Goal: Use online tool/utility: Utilize a website feature to perform a specific function

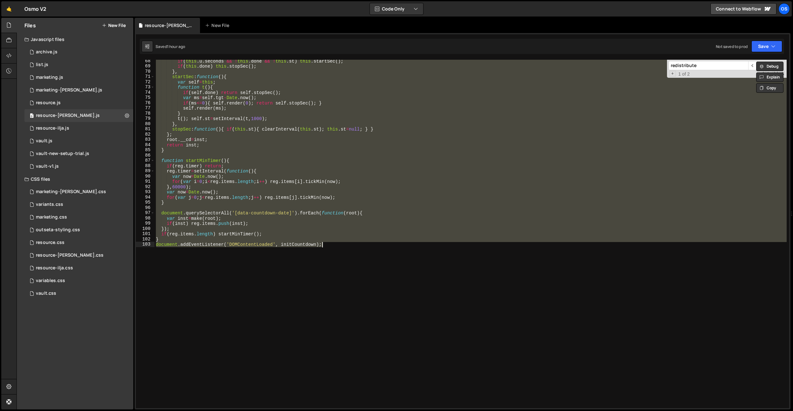
scroll to position [352, 0]
click at [341, 195] on div "if ( this . u . seconds && ! this . done && ! this . st ) this . startSec ( ) ;…" at bounding box center [471, 234] width 632 height 348
paste textarea
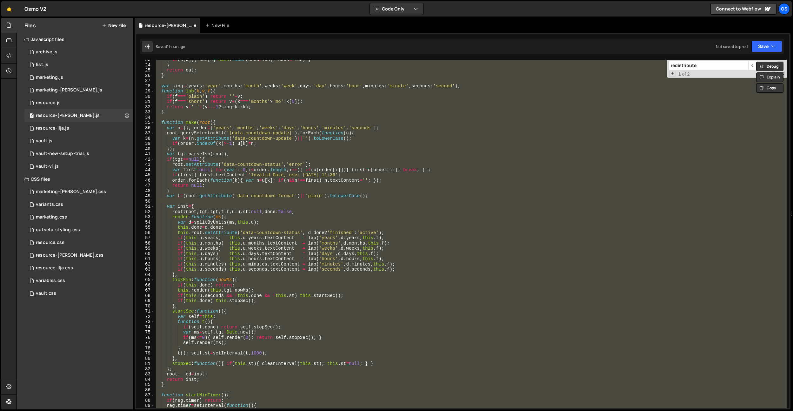
paste textarea
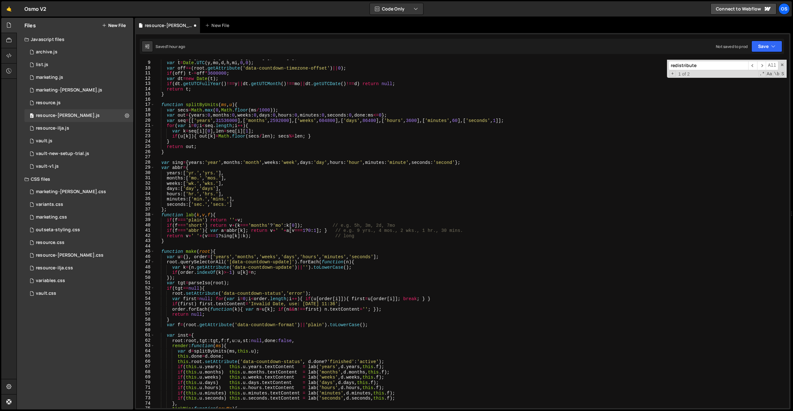
scroll to position [37, 0]
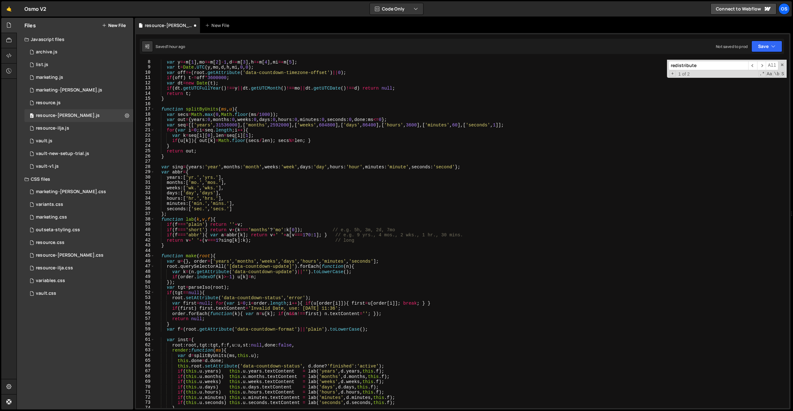
click at [164, 177] on div "var y =+ m [ 1 ] , mo =+ m [ 2 ] - 1 , d =+ m [ 3 ] , h =+ m [ 4 ] , mi =+ m [ …" at bounding box center [471, 238] width 632 height 359
type textarea "years:['yr.','yrs.'],"
click at [269, 160] on div "var y =+ m [ 1 ] , mo =+ m [ 2 ] - 1 , d =+ m [ 3 ] , h =+ m [ 4 ] , mi =+ m [ …" at bounding box center [471, 238] width 632 height 359
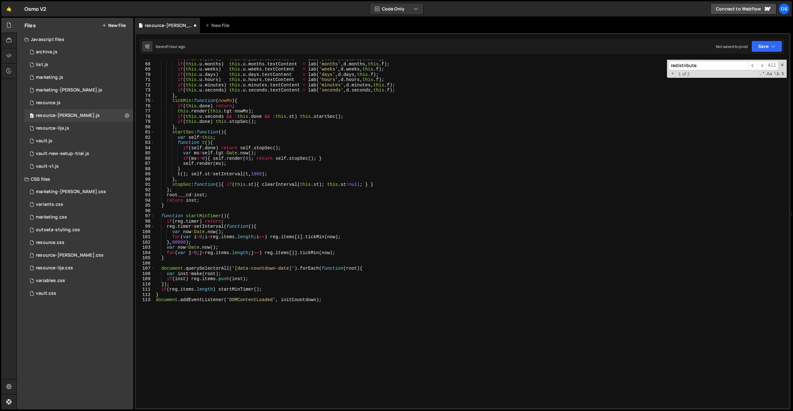
scroll to position [349, 0]
click at [271, 159] on div "if ( this . u . years ) this . u . years . textContent = lab ( 'years' , d . ye…" at bounding box center [471, 235] width 632 height 359
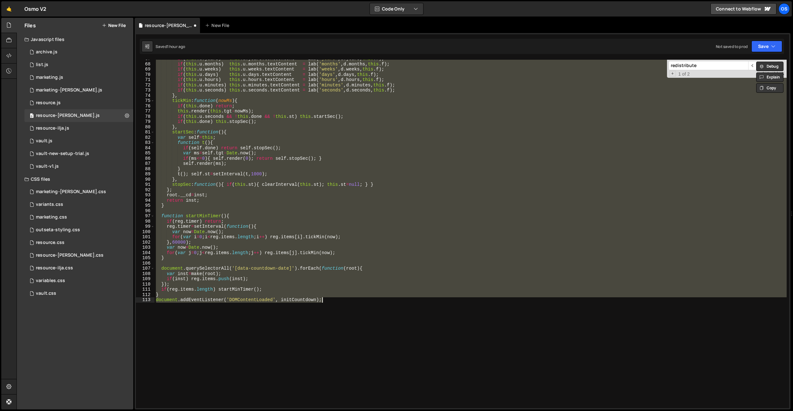
paste textarea
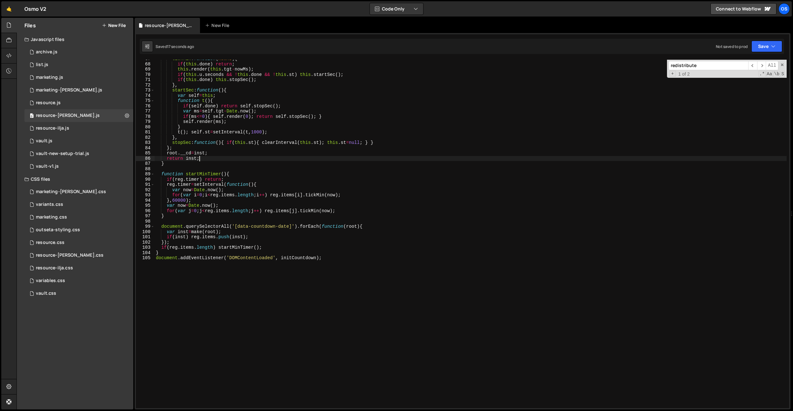
click at [264, 157] on div "tickMin : function ( nowMs ) { if ( this . done ) return ; this . render ( this…" at bounding box center [471, 235] width 632 height 359
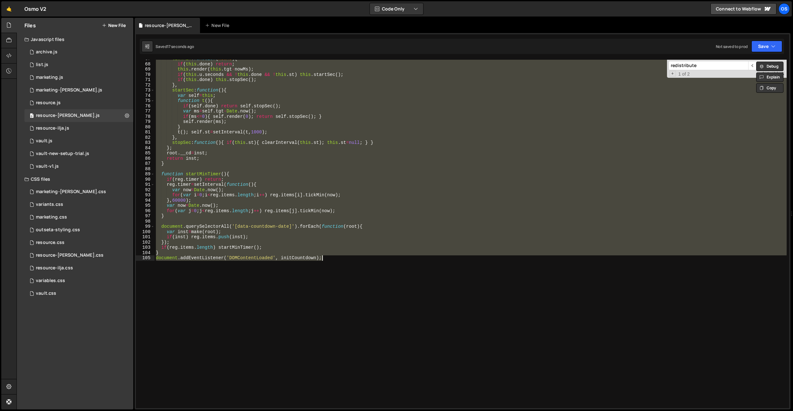
paste textarea
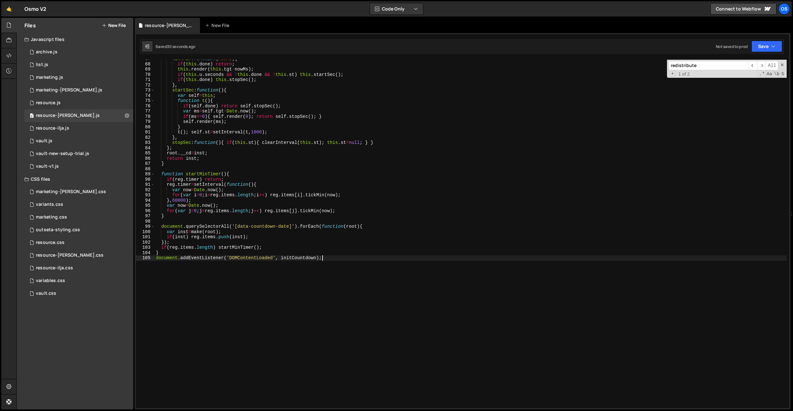
click at [282, 128] on div "tickMin : function ( nowMs ) { if ( this . done ) return ; this . render ( this…" at bounding box center [471, 235] width 632 height 359
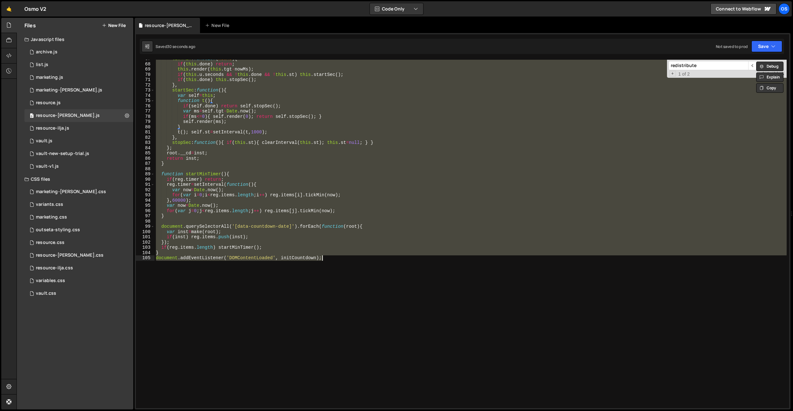
paste textarea
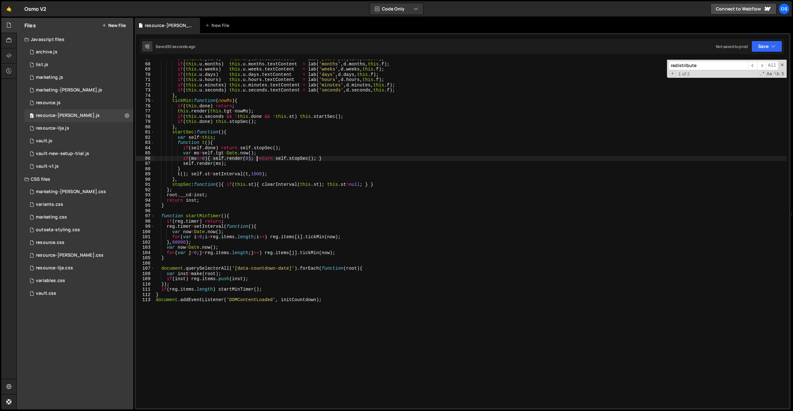
click at [258, 157] on div "if ( this . u . years ) this . u . years . textContent = lab ( 'years' , d . ye…" at bounding box center [471, 235] width 632 height 359
type textarea "if(ms<=0){ self.render(0); return self.stopSec(); }"
paste input "if(this.u.minutes) this.u.minutes.textContent = lab('minutes',d.minutes"
type input "if(this.u.minutes) this.u.minutes.textContent = lab('minutes',d.minutes"
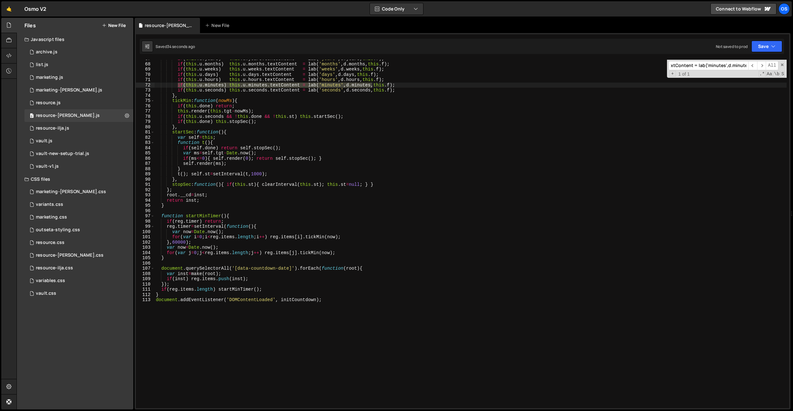
click at [413, 152] on div "if ( this . u . years ) this . u . years . textContent = lab ( 'years' , d . ye…" at bounding box center [471, 235] width 632 height 359
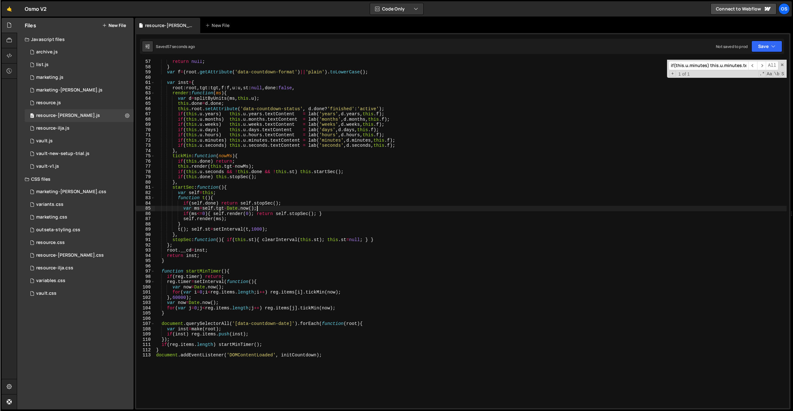
scroll to position [293, 0]
click at [474, 281] on div "order . forEach ( function ( k ) { var n = u [ k ] ; if ( n && n !== first ) n …" at bounding box center [471, 234] width 632 height 359
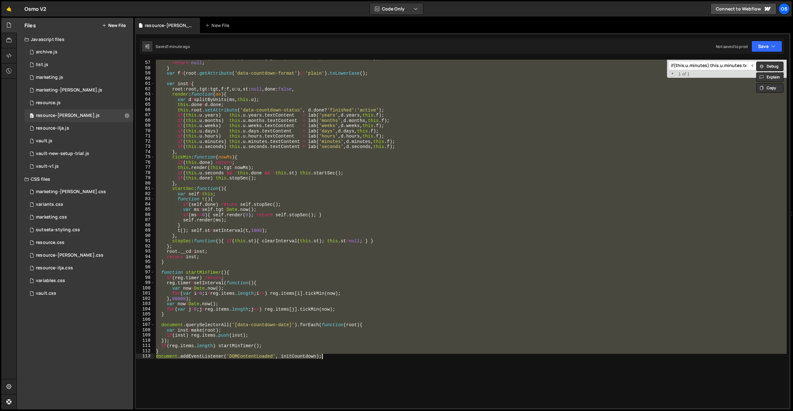
paste textarea
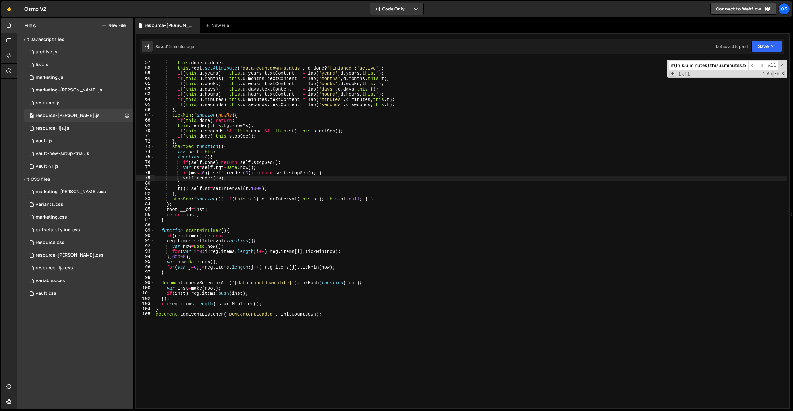
click at [264, 178] on div "var d = splitByUnits ( ms , this . u ) ; this . done = d . done ; this . root .…" at bounding box center [471, 234] width 632 height 359
type textarea "} document.addEventListener('DOMContentLoaded', initCountdown);"
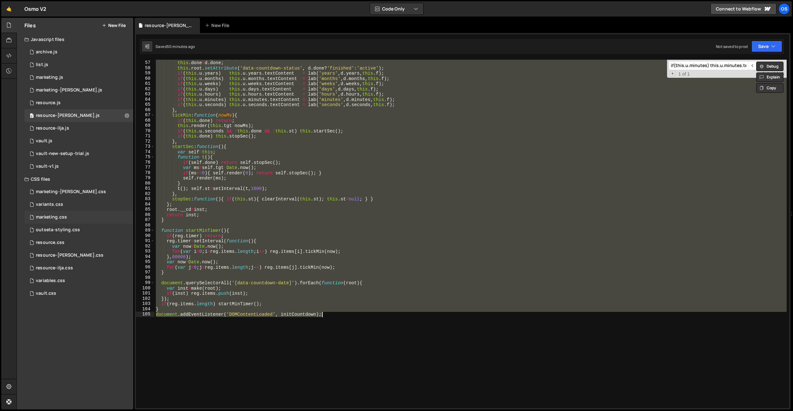
click at [61, 214] on div "marketing.css" at bounding box center [51, 217] width 31 height 6
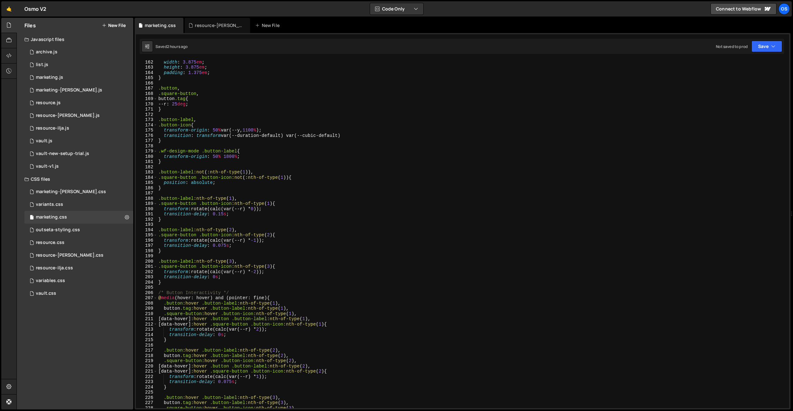
scroll to position [844, 0]
type textarea "}"
click at [227, 164] on div "width : 3.875 em ; height : 3.875 em ; padding : 1.375 em ; } .button , .square…" at bounding box center [472, 238] width 630 height 359
type input "a"
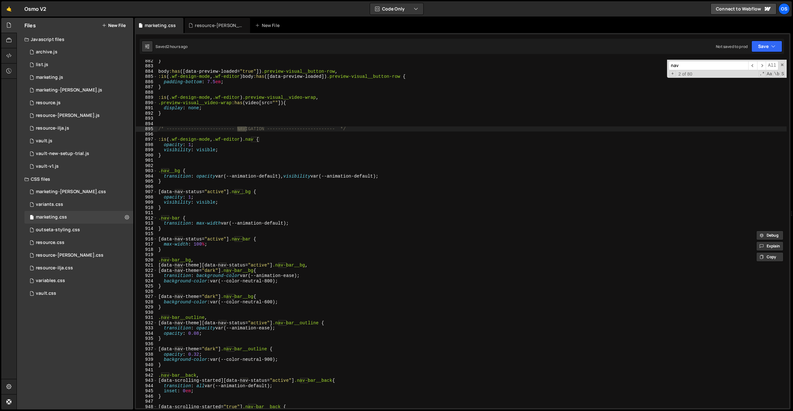
scroll to position [4655, 0]
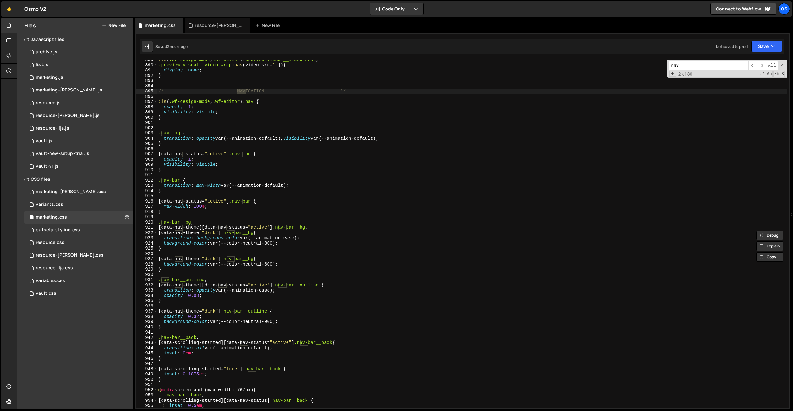
type input "nav"
click at [279, 187] on div ":is ( .wf-design-mode , .wf-editor ) .preview-visual__video-wrap , .preview-vis…" at bounding box center [472, 236] width 630 height 359
click at [311, 155] on div ":is ( .wf-design-mode , .wf-editor ) .preview-visual__video-wrap , .preview-vis…" at bounding box center [472, 237] width 630 height 359
click at [287, 185] on div ":is ( .wf-design-mode , .wf-editor ) .preview-visual__video-wrap , .preview-vis…" at bounding box center [472, 237] width 630 height 359
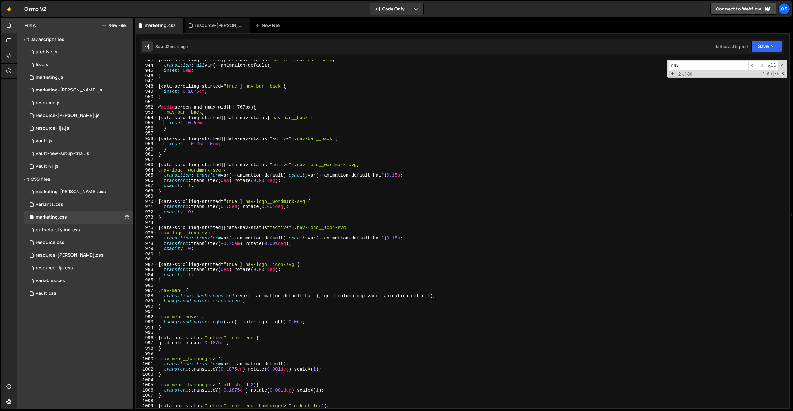
scroll to position [4940, 0]
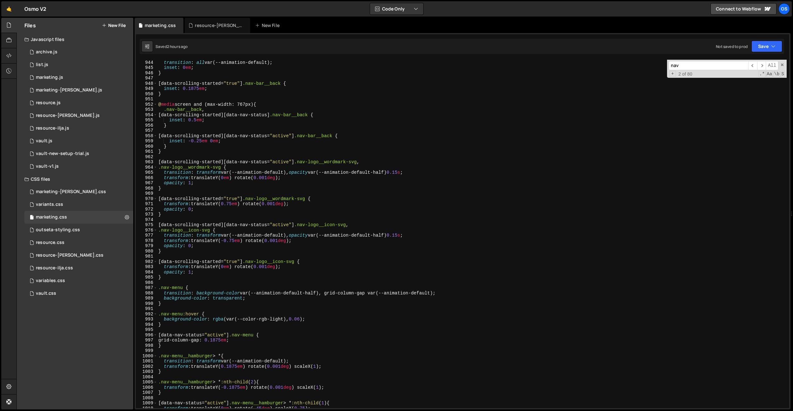
click at [312, 293] on div "[ data-scrolling-started ][ data-nav-status = " active " ] .nav-bar__back { tra…" at bounding box center [472, 234] width 630 height 359
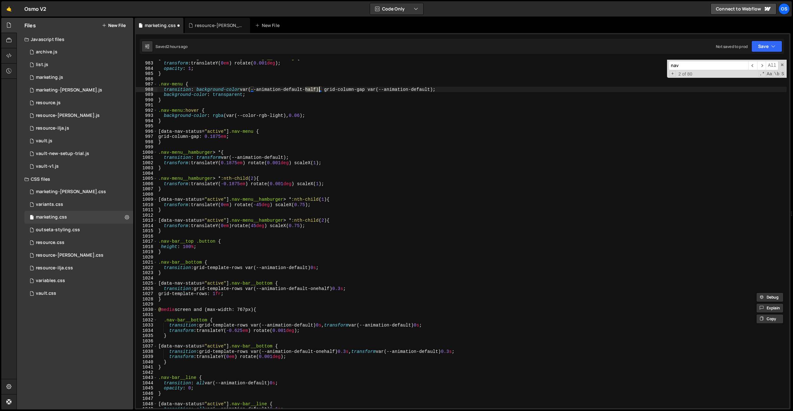
scroll to position [5144, 0]
click at [333, 291] on div "[ data-scrolling-started = " true " ] .nav-logo__icon-svg { transform : transla…" at bounding box center [472, 234] width 630 height 359
type textarea "grid-template-rows: 1fr;"
click at [326, 306] on div "[ data-scrolling-started = " true " ] .nav-logo__icon-svg { transform : transla…" at bounding box center [472, 234] width 630 height 359
click at [329, 288] on div "[ data-scrolling-started = " true " ] .nav-logo__icon-svg { transform : transla…" at bounding box center [472, 234] width 630 height 359
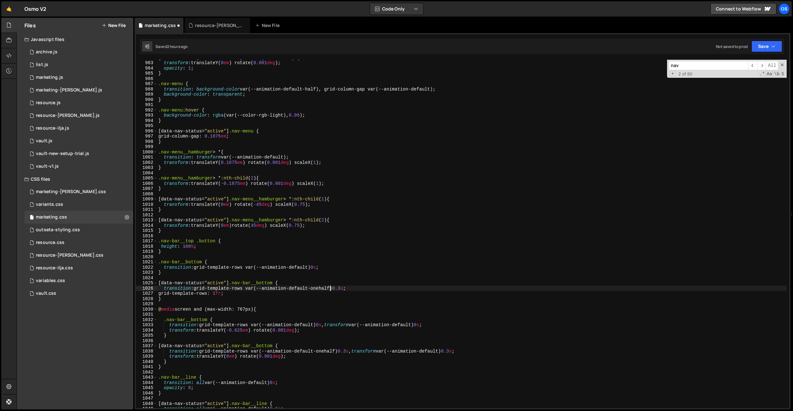
click at [329, 288] on div "[ data-scrolling-started = " true " ] .nav-logo__icon-svg { transform : transla…" at bounding box center [472, 234] width 630 height 359
click at [307, 266] on div "[ data-scrolling-started = " true " ] .nav-logo__icon-svg { transform : transla…" at bounding box center [472, 234] width 630 height 359
paste textarea "onehalf"
click at [306, 325] on div "[ data-scrolling-started = " true " ] .nav-logo__icon-svg { transform : transla…" at bounding box center [472, 234] width 630 height 359
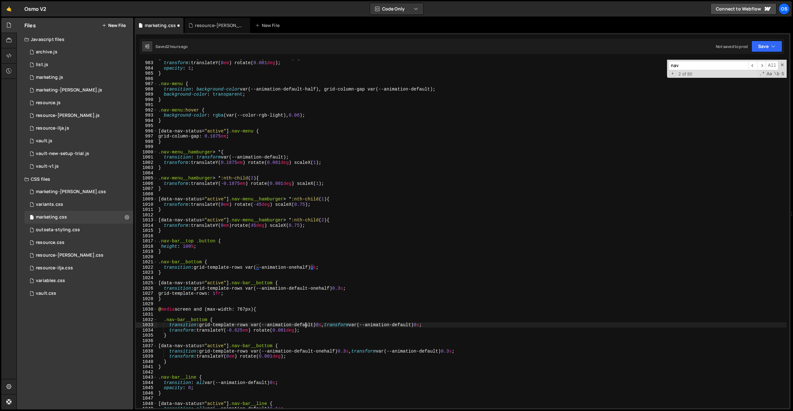
click at [306, 325] on div "[ data-scrolling-started = " true " ] .nav-logo__icon-svg { transform : transla…" at bounding box center [472, 234] width 630 height 359
paste textarea "onehalf"
click at [359, 297] on div "[ data-scrolling-started = " true " ] .nav-logo__icon-svg { transform : transla…" at bounding box center [472, 234] width 630 height 359
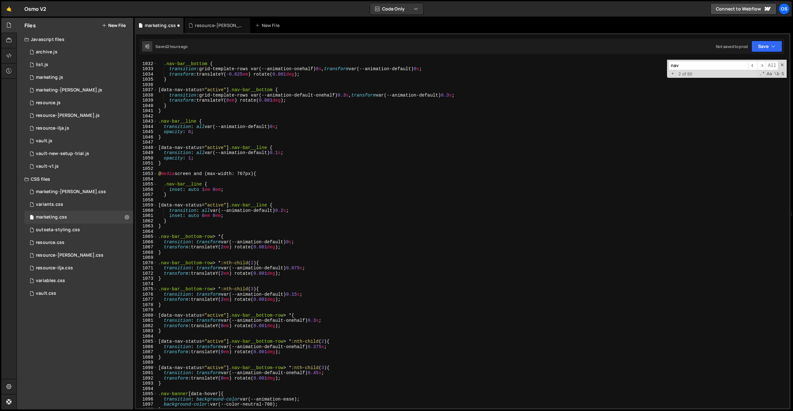
scroll to position [5401, 0]
click at [280, 242] on div ".nav-bar__bottom { transition : grid-template-rows var(--animation-onehalf) 0 s…" at bounding box center [472, 234] width 630 height 359
paste textarea "onehalf"
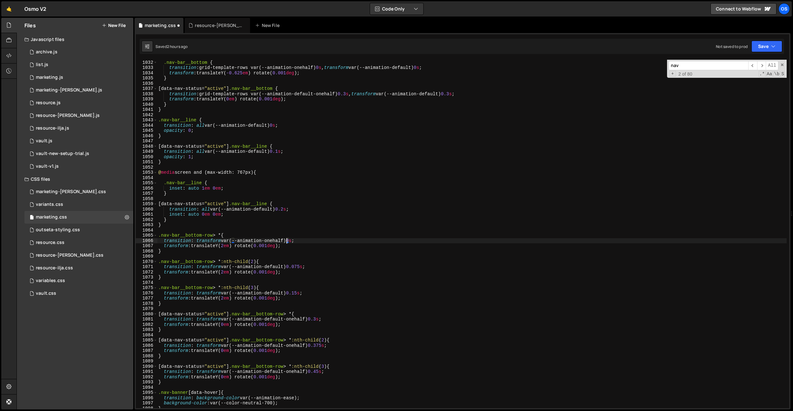
click at [277, 268] on div ".nav-bar__bottom { transition : grid-template-rows var(--animation-onehalf) 0 s…" at bounding box center [472, 234] width 630 height 359
paste textarea "onehalf"
click at [271, 293] on div ".nav-bar__bottom { transition : grid-template-rows var(--animation-onehalf) 0 s…" at bounding box center [472, 234] width 630 height 359
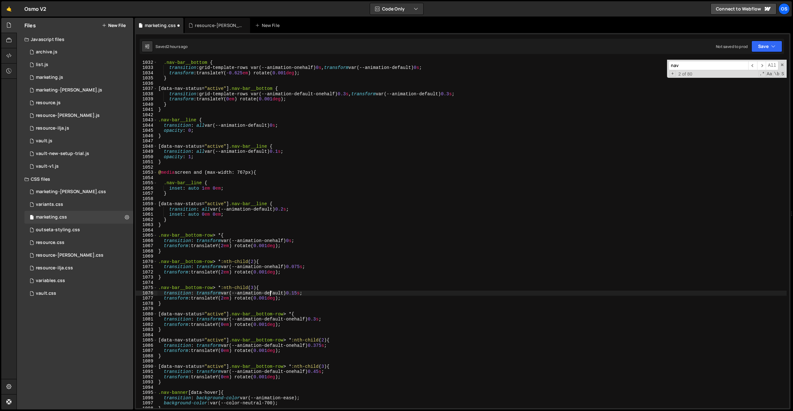
paste textarea "onehalf"
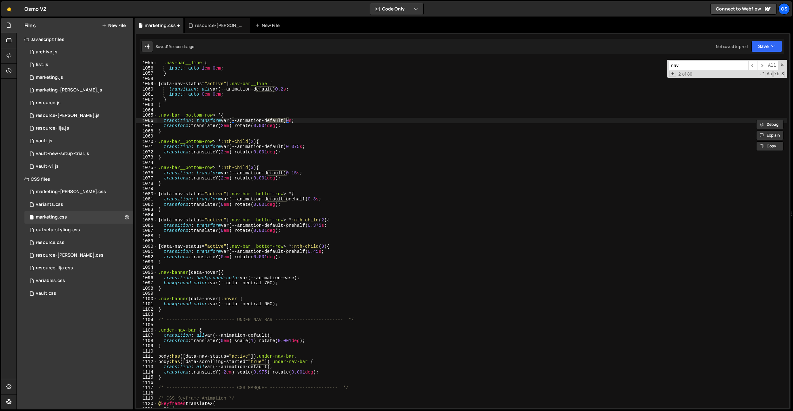
scroll to position [5232, 0]
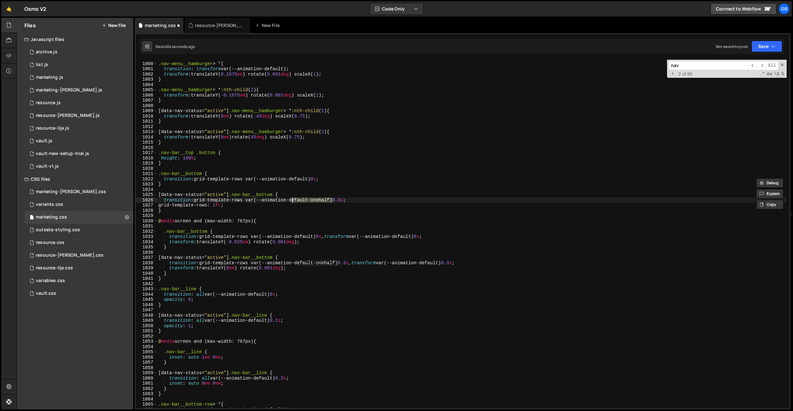
drag, startPoint x: 333, startPoint y: 200, endPoint x: 303, endPoint y: 192, distance: 31.0
click at [292, 201] on div ".nav-menu__hamburger > * { transition : transform var(--animation-default) ; tr…" at bounding box center [472, 235] width 630 height 359
click at [305, 180] on div ".nav-menu__hamburger > * { transition : transform var(--animation-default) ; tr…" at bounding box center [472, 235] width 630 height 359
paste textarea "-onehalf"
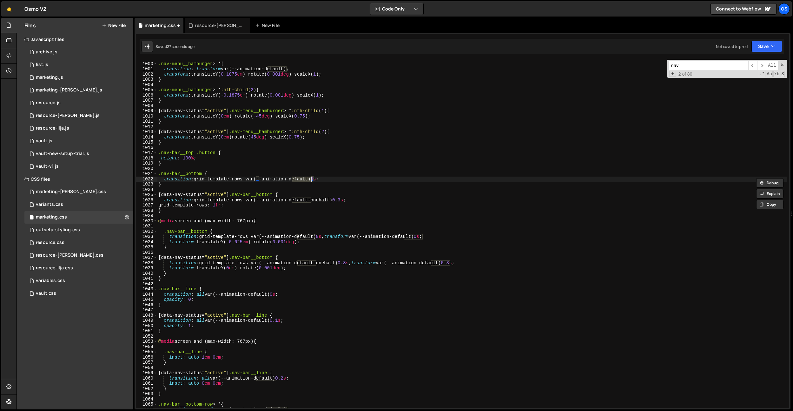
click at [298, 177] on div ".nav-menu__hamburger > * { transition : transform var(--animation-default) ; tr…" at bounding box center [472, 234] width 630 height 348
click at [298, 177] on div ".nav-menu__hamburger > * { transition : transform var(--animation-default) ; tr…" at bounding box center [472, 235] width 630 height 359
paste textarea "-onehalf"
click at [299, 238] on div ".nav-menu__hamburger > * { transition : transform var(--animation-default) ; tr…" at bounding box center [472, 235] width 630 height 359
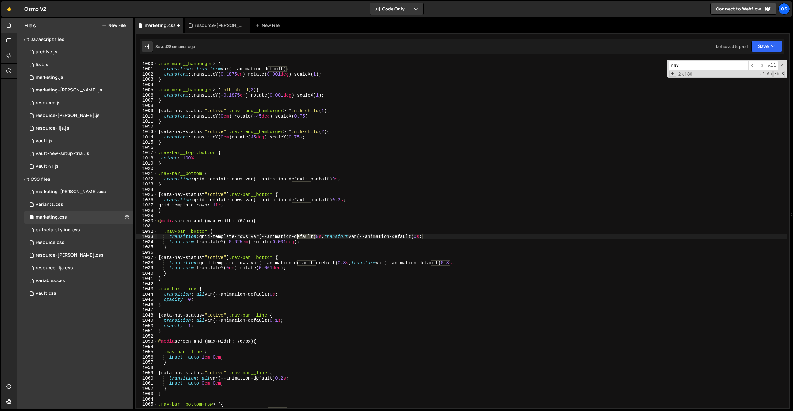
paste textarea "-onehalf"
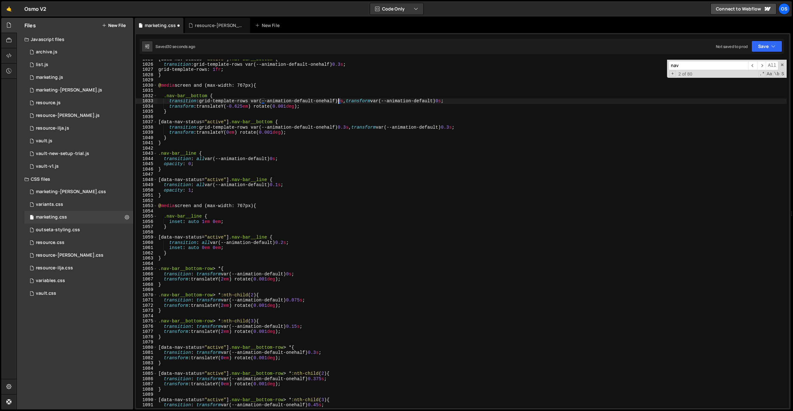
scroll to position [5368, 0]
click at [276, 274] on div "[ data-nav-status = " active " ] .nav-bar__bottom { transition : grid-template-…" at bounding box center [472, 236] width 630 height 359
drag, startPoint x: 276, startPoint y: 274, endPoint x: 277, endPoint y: 288, distance: 14.0
click at [276, 274] on div "[ data-nav-status = " active " ] .nav-bar__bottom { transition : grid-template-…" at bounding box center [472, 236] width 630 height 359
paste textarea "-onehalf"
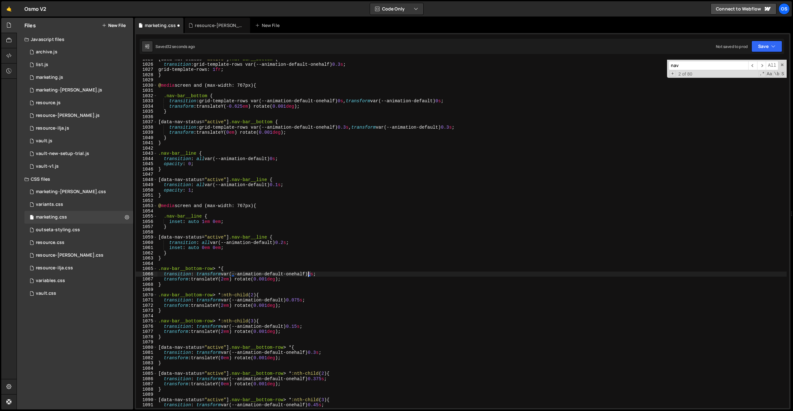
click at [274, 299] on div "[ data-nav-status = " active " ] .nav-bar__bottom { transition : grid-template-…" at bounding box center [472, 236] width 630 height 359
paste textarea "-onehalf"
click at [278, 328] on div "[ data-nav-status = " active " ] .nav-bar__bottom { transition : grid-template-…" at bounding box center [472, 236] width 630 height 359
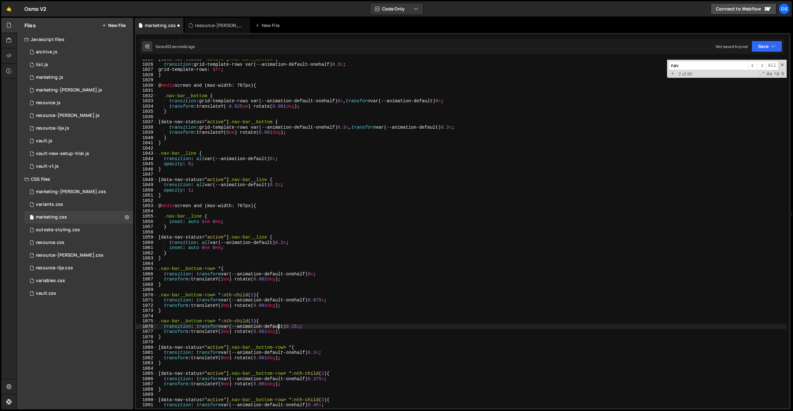
paste textarea "-onehalf"
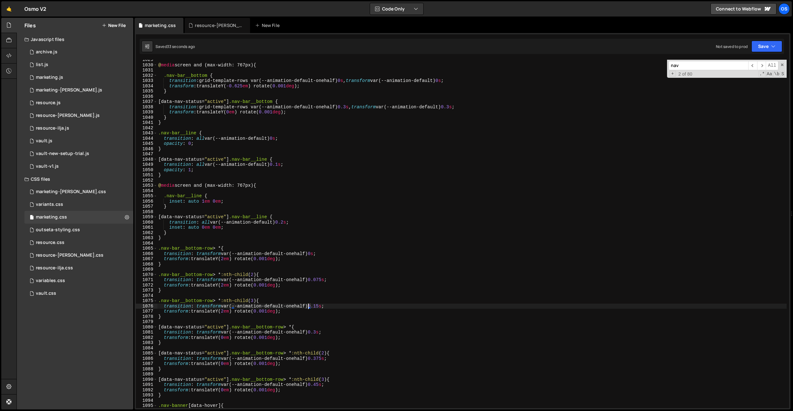
scroll to position [5375, 0]
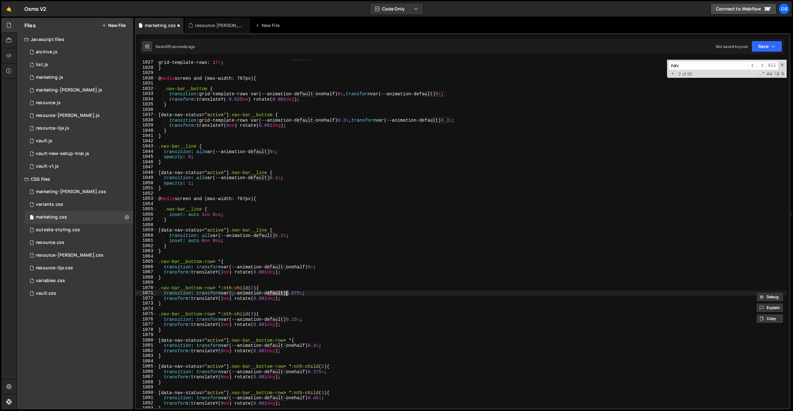
type textarea "transition: transform var(--animation-default) 0s;"
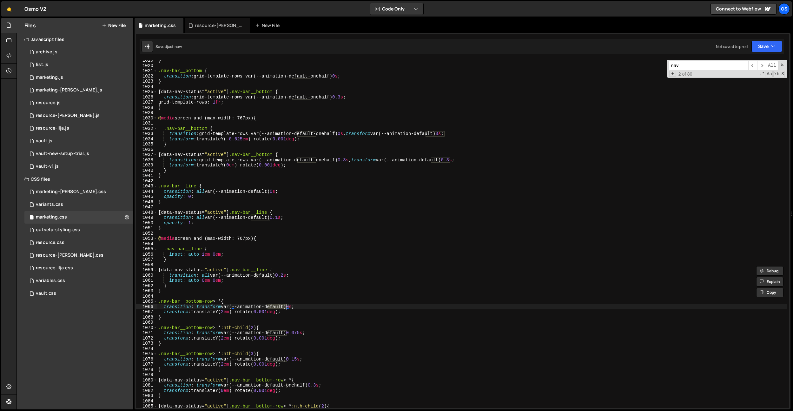
click at [318, 182] on div "} .nav-bar__bottom { transition : grid-template-rows var(--animation-default-on…" at bounding box center [472, 237] width 630 height 359
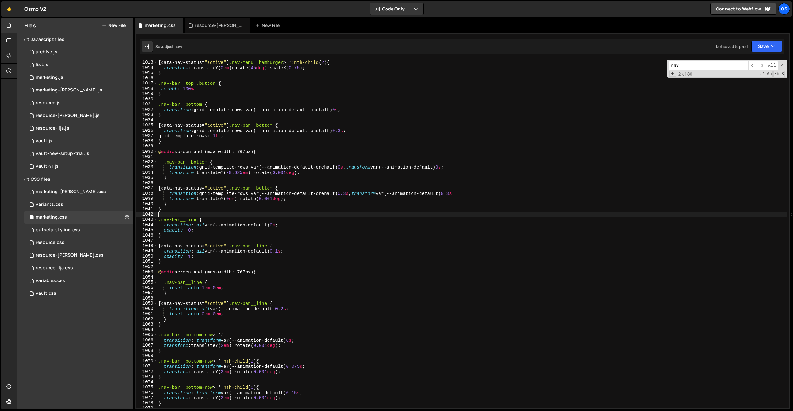
click at [313, 189] on div "[ data-nav-status = " active " ] .nav-menu__hamburger > * :nth-child ( 2 ) { tr…" at bounding box center [472, 234] width 630 height 359
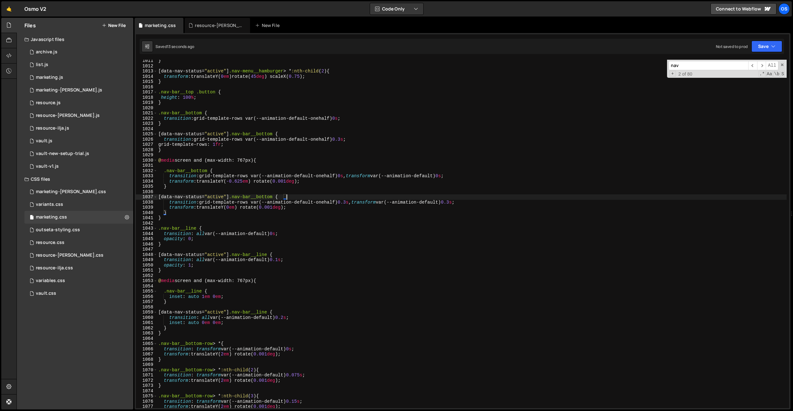
scroll to position [5292, 0]
click at [348, 176] on div "} [ data-nav-status = " active " ] .nav-menu__hamburger > * :nth-child ( 2 ) { …" at bounding box center [472, 238] width 630 height 359
click at [459, 177] on div "} [ data-nav-status = " active " ] .nav-menu__hamburger > * :nth-child ( 2 ) { …" at bounding box center [472, 238] width 630 height 359
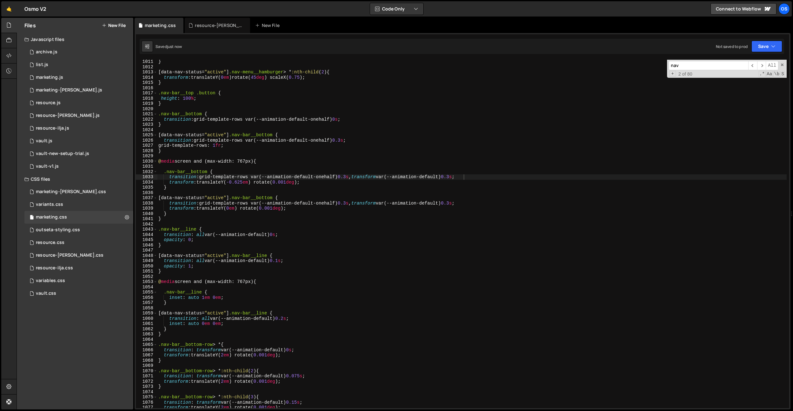
click at [293, 56] on div "Type cmd + s to save your Javascript file. XXXXXXXXXXXXXXXXXXXXXXXXXXXXXXXXXXXX…" at bounding box center [463, 221] width 656 height 376
click at [339, 119] on div "} [ data-nav-status = " active " ] .nav-menu__hamburger > * :nth-child ( 2 ) { …" at bounding box center [472, 238] width 630 height 359
click at [324, 75] on div "} [ data-nav-status = " active " ] .nav-menu__hamburger > * :nth-child ( 2 ) { …" at bounding box center [472, 238] width 630 height 359
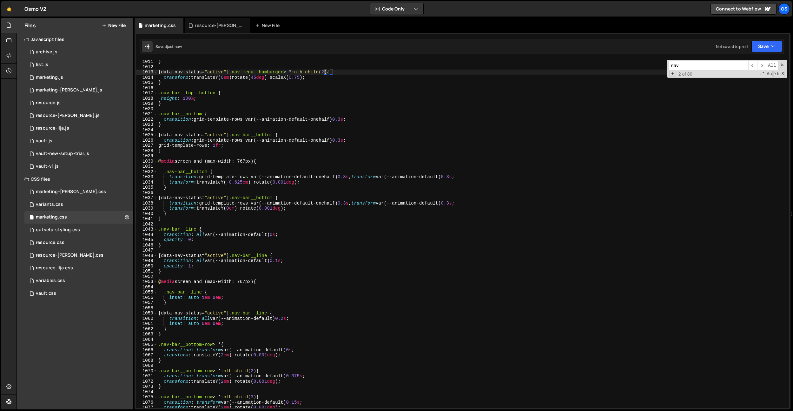
click at [362, 122] on div "} [ data-nav-status = " active " ] .nav-menu__hamburger > * :nth-child ( 2 ) { …" at bounding box center [472, 238] width 630 height 359
click at [353, 178] on div "} [ data-nav-status = " active " ] .nav-menu__hamburger > * :nth-child ( 2 ) { …" at bounding box center [472, 238] width 630 height 359
click at [458, 177] on div "} [ data-nav-status = " active " ] .nav-menu__hamburger > * :nth-child ( 2 ) { …" at bounding box center [472, 238] width 630 height 359
type textarea "transition: grid-template-rows var(--animation-default) 0s;"
